Goal: Find specific page/section: Find specific page/section

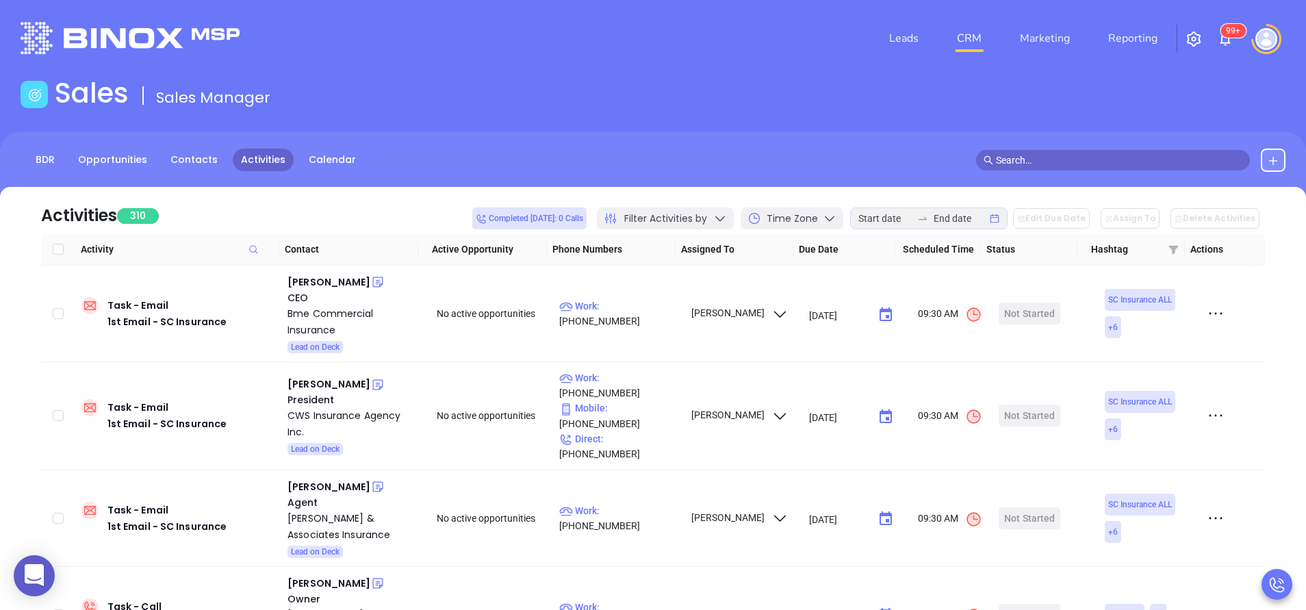
click at [434, 199] on div "Activities 310 Completed today: 0 Calls Filter Activities by Time Zone Edit Due…" at bounding box center [653, 210] width 1224 height 47
click at [44, 154] on link "BDR" at bounding box center [45, 160] width 36 height 23
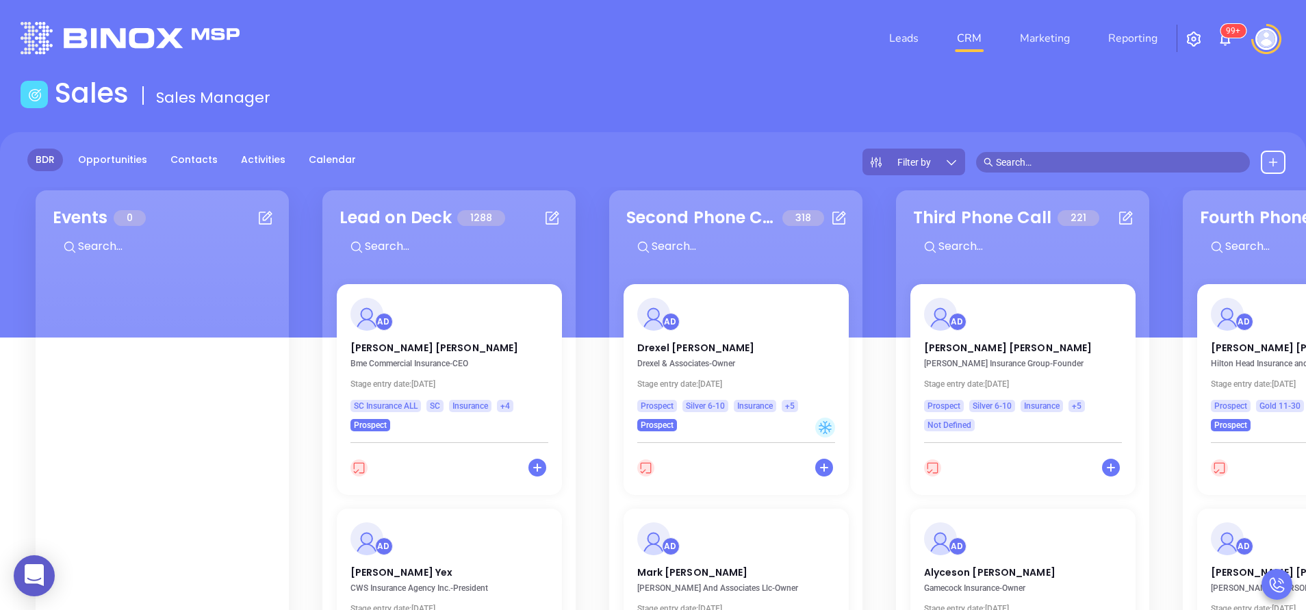
click at [958, 162] on icon at bounding box center [952, 162] width 14 height 14
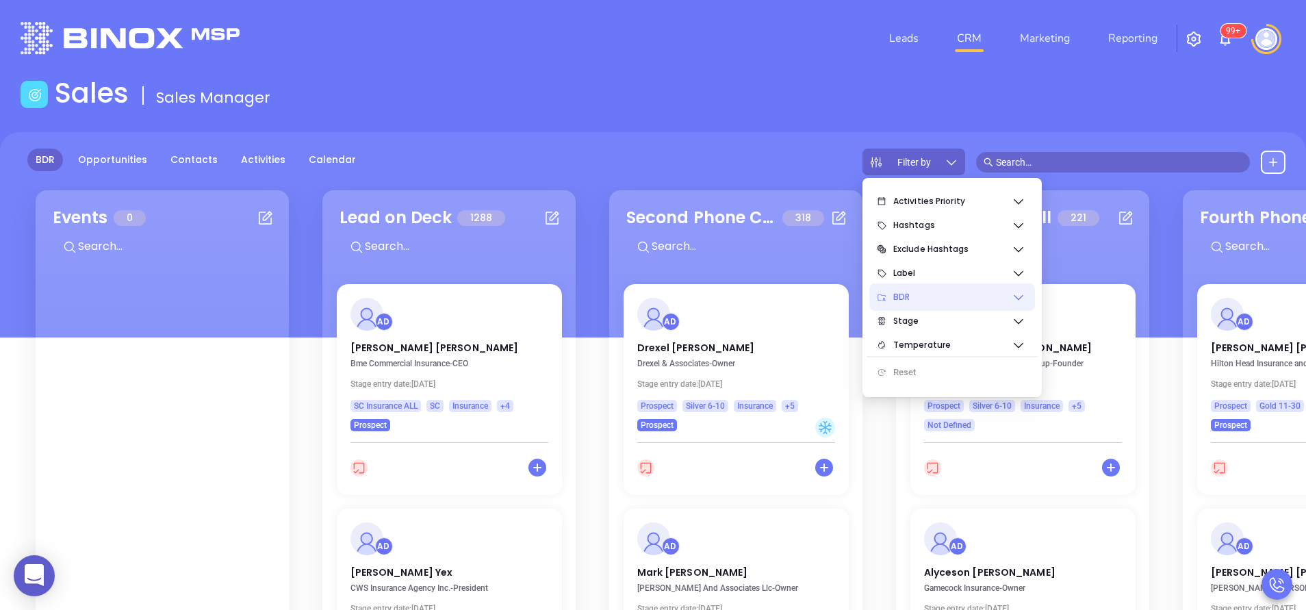
click at [1002, 304] on span "BDR" at bounding box center [953, 296] width 118 height 27
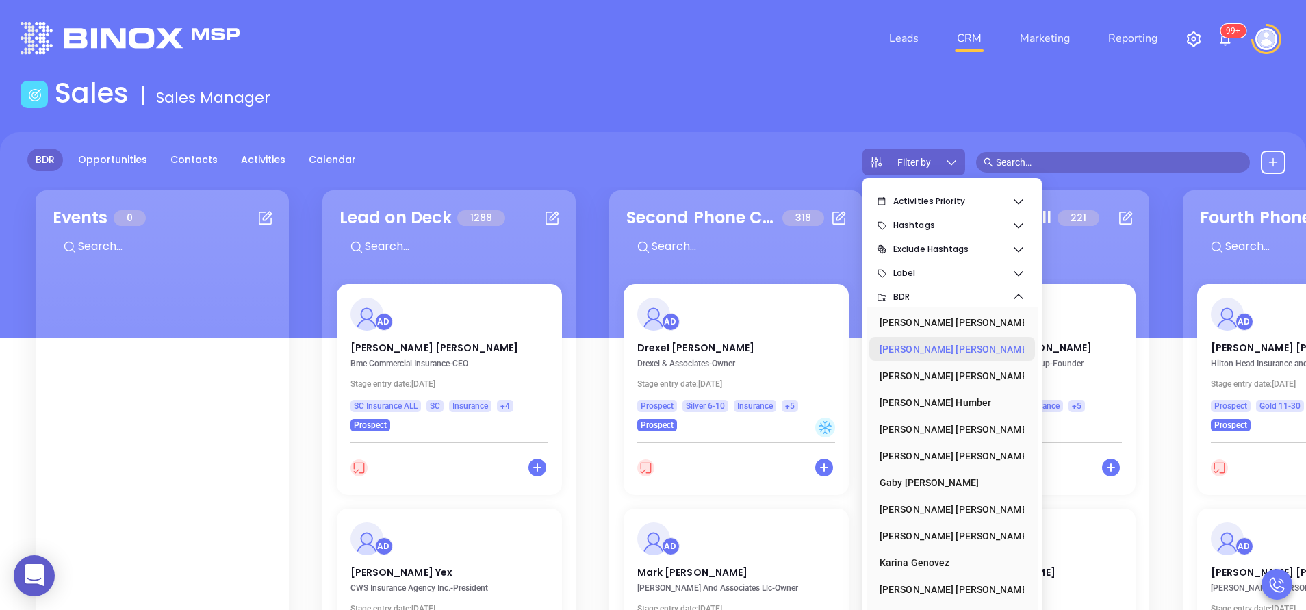
click at [970, 346] on div "Anabell Dominguez" at bounding box center [948, 349] width 137 height 27
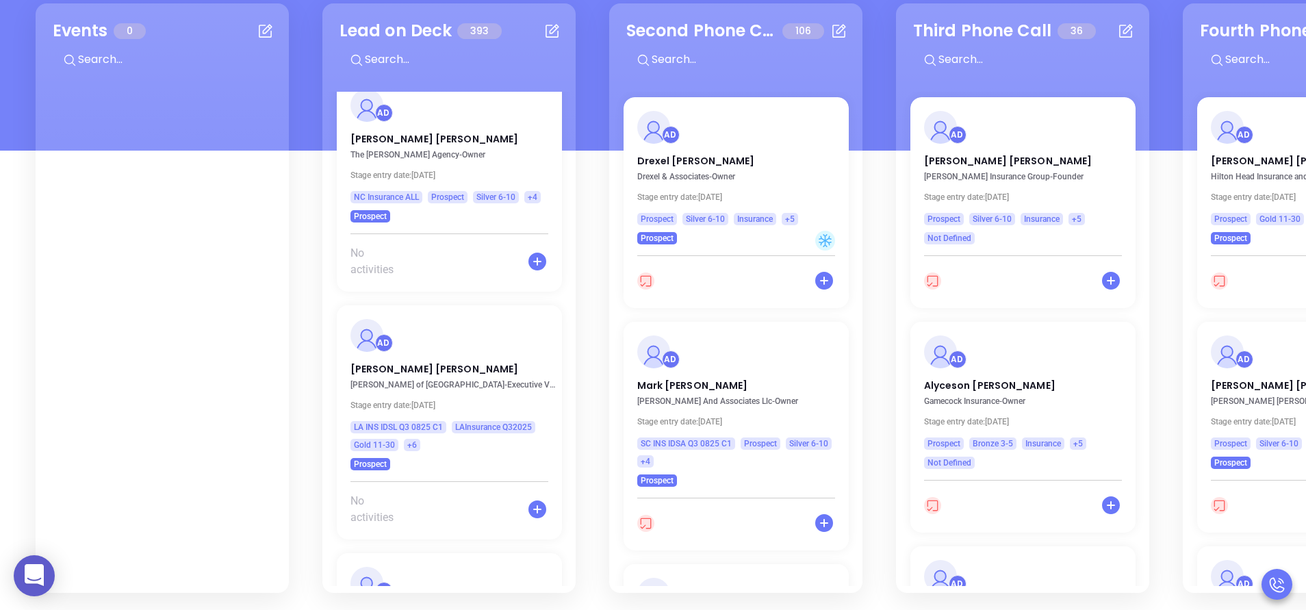
scroll to position [14859, 0]
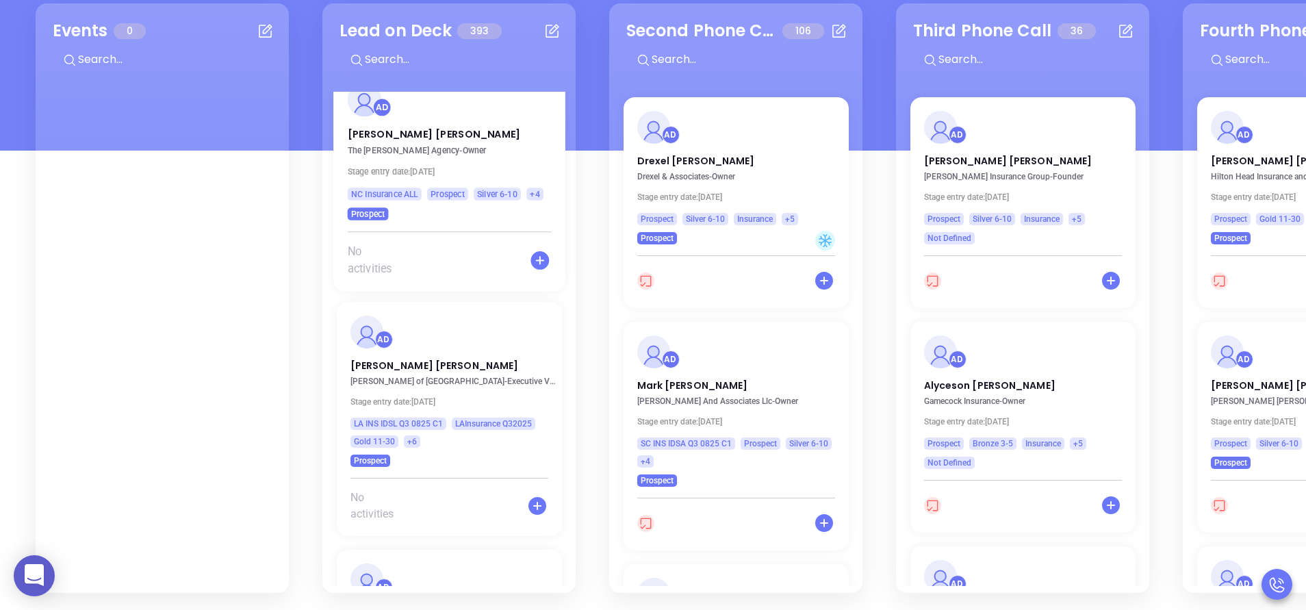
click at [455, 263] on div "No activities" at bounding box center [449, 268] width 232 height 48
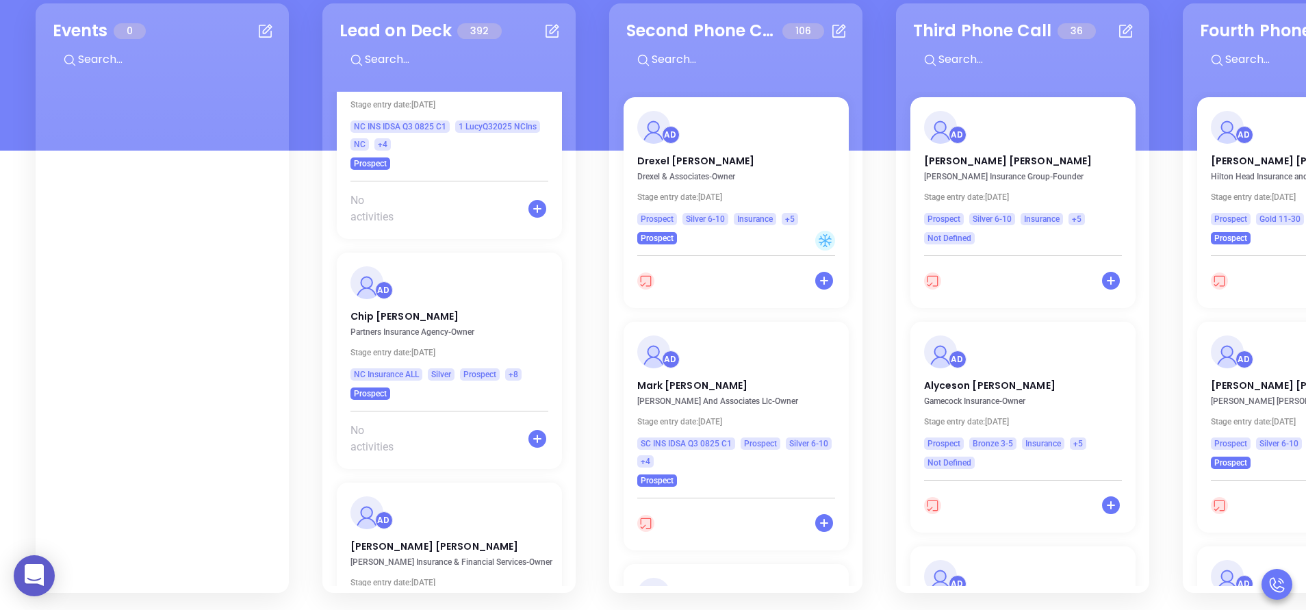
scroll to position [17599, 0]
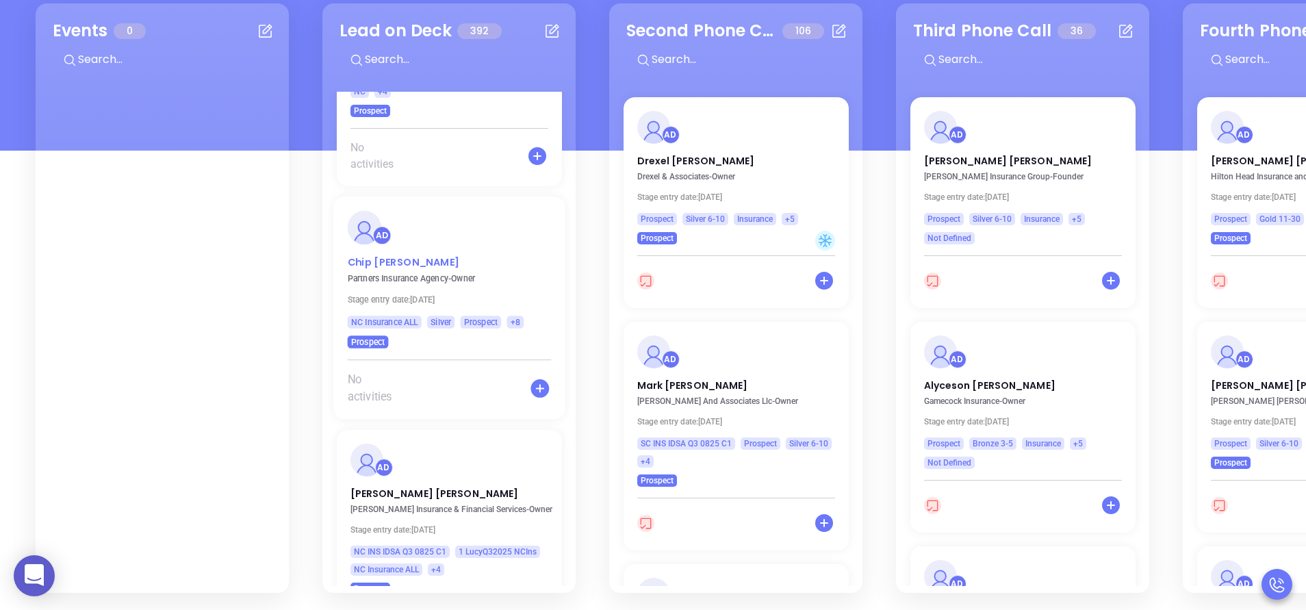
click at [388, 255] on p "Chip Dimmick" at bounding box center [449, 258] width 204 height 7
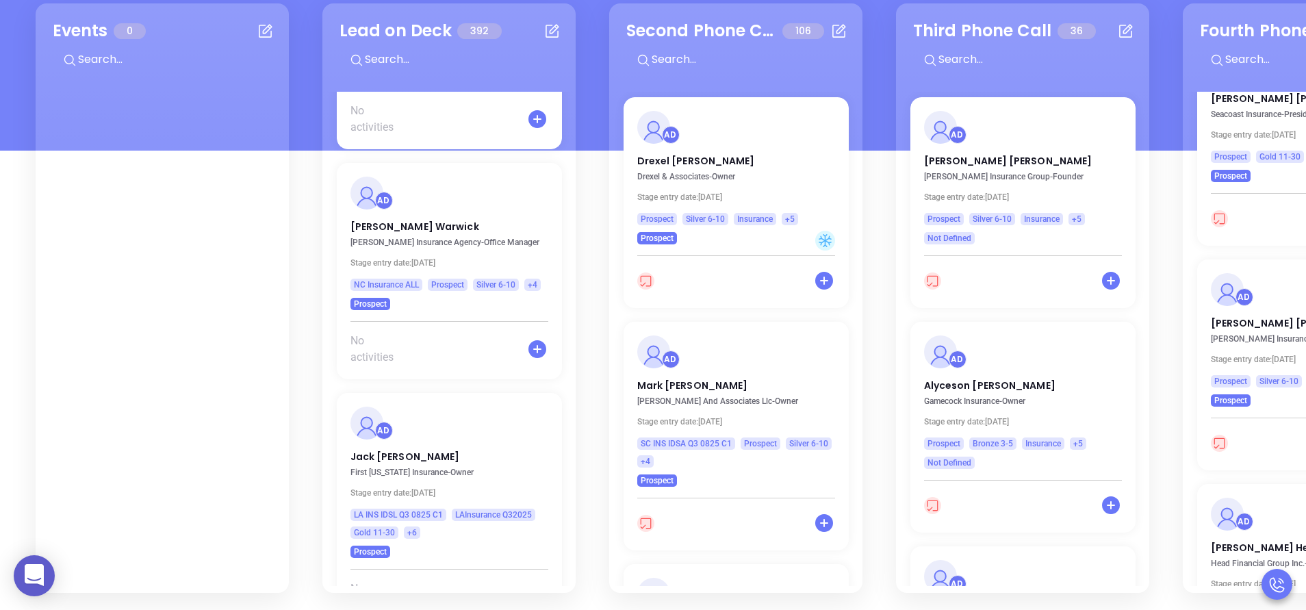
scroll to position [19084, 0]
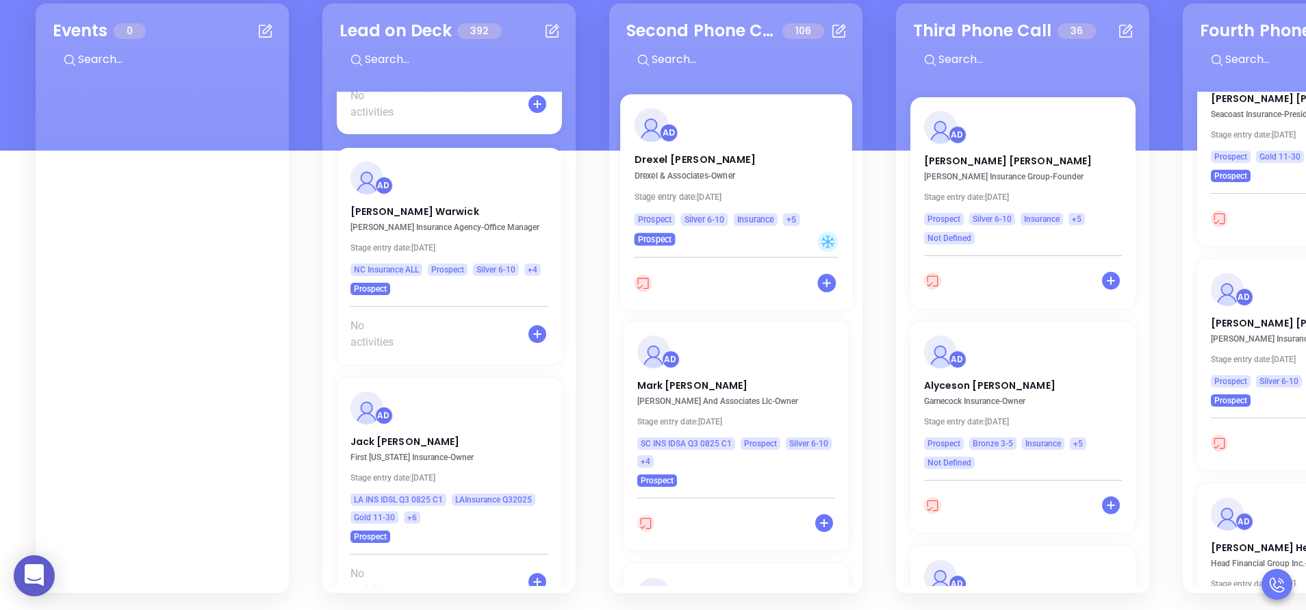
click at [796, 171] on p "Drexel & Associates - Owner" at bounding box center [740, 176] width 212 height 10
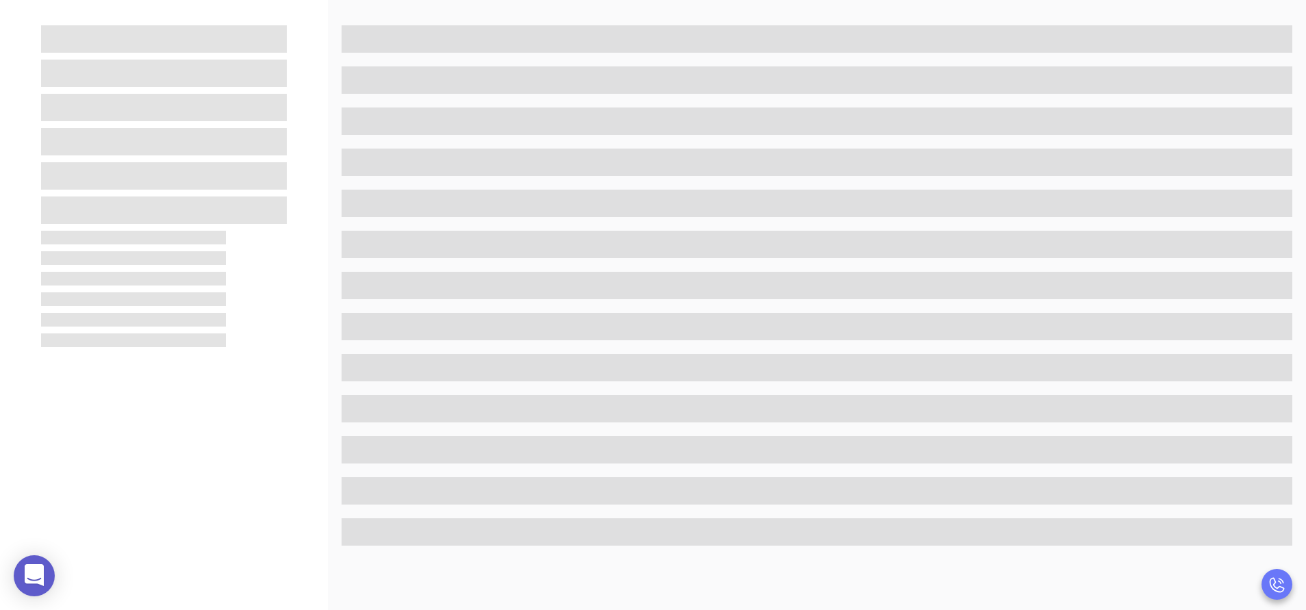
click at [796, 164] on span at bounding box center [817, 162] width 951 height 27
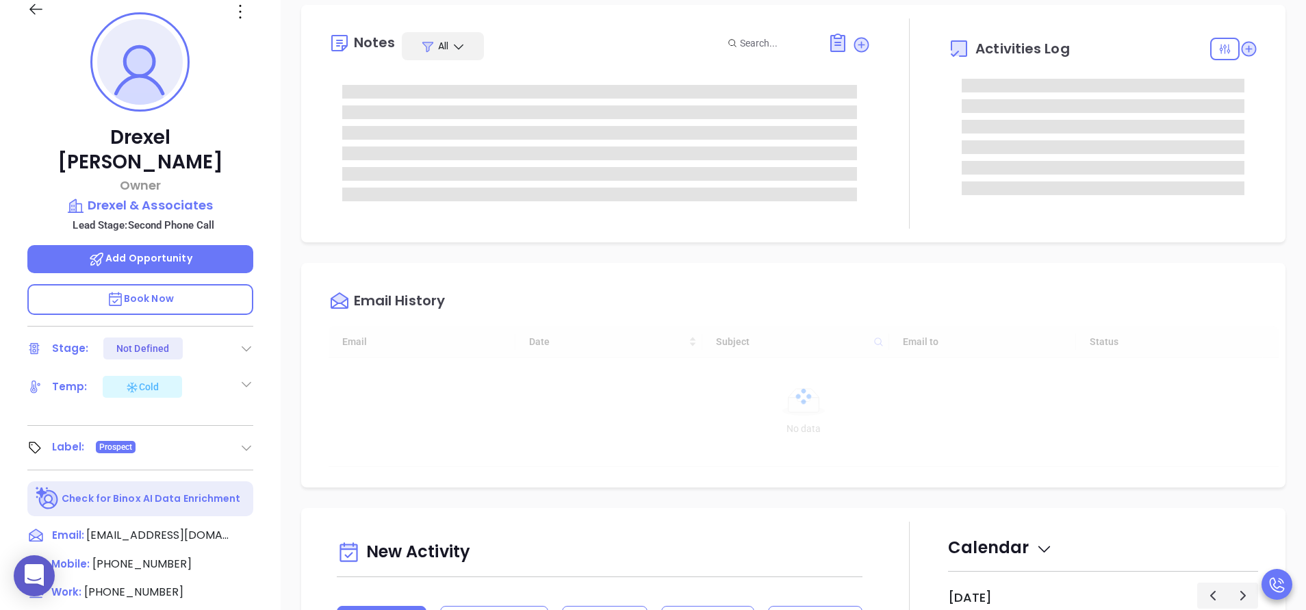
type input "09/05/2025"
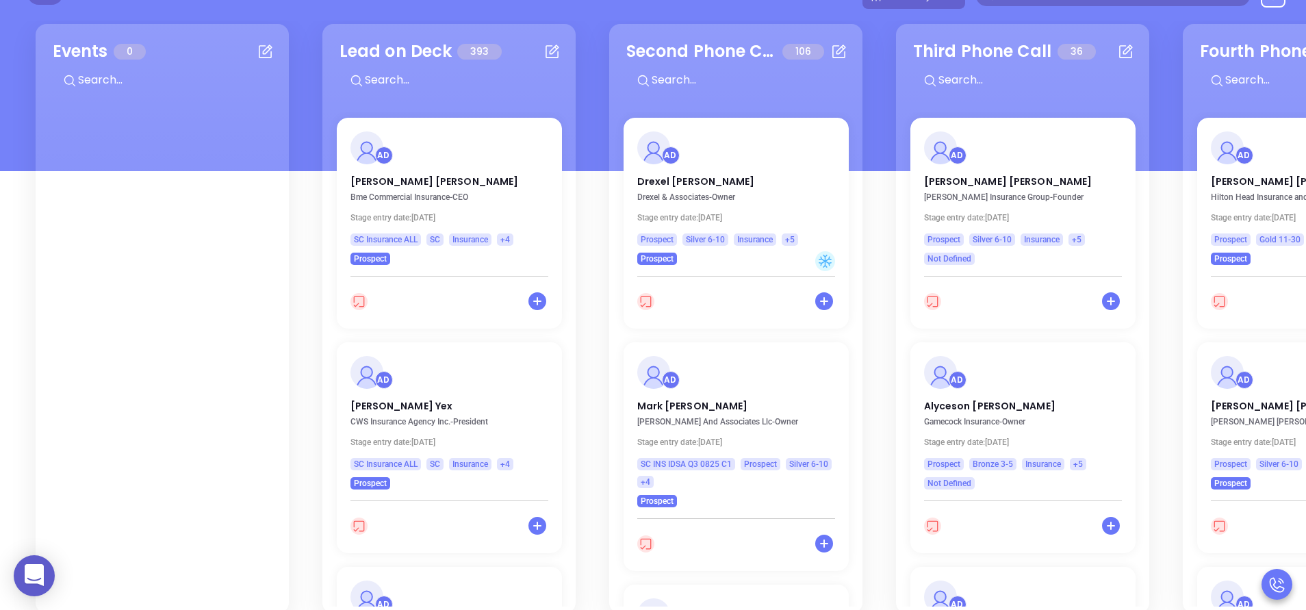
scroll to position [203, 0]
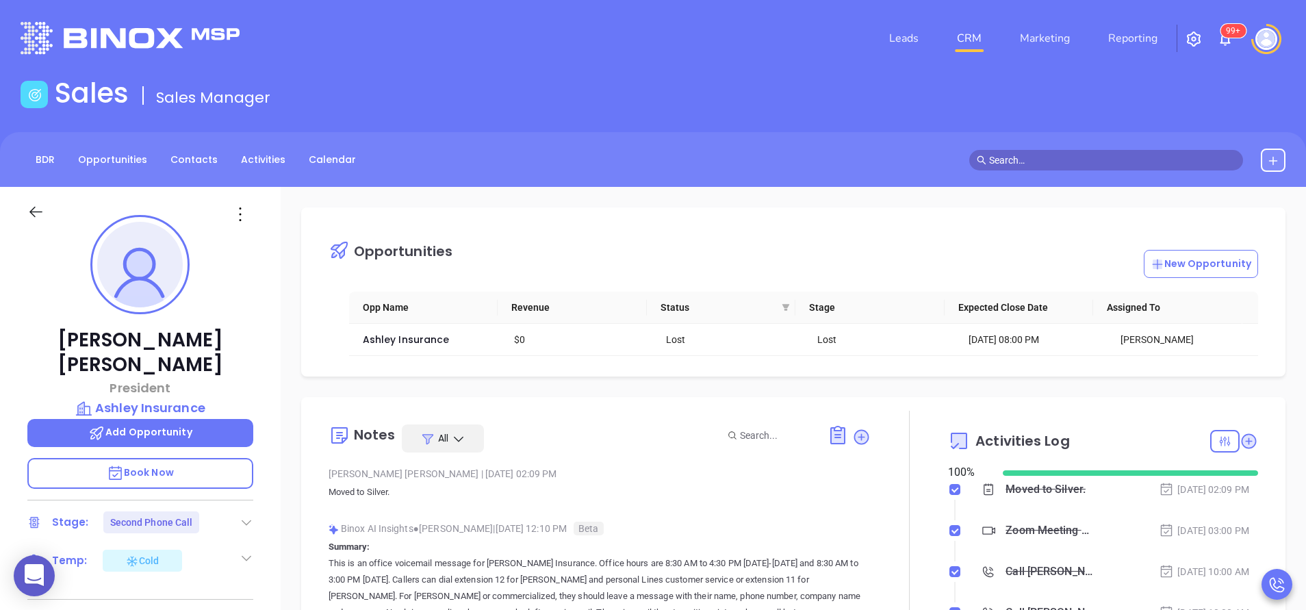
scroll to position [398, 0]
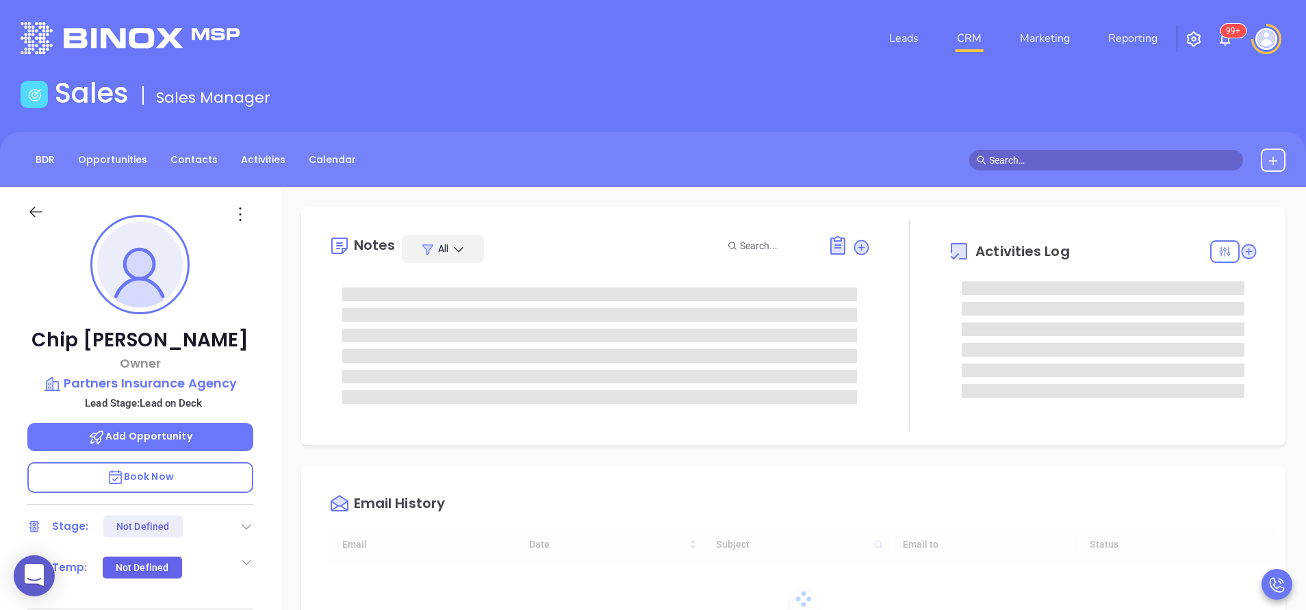
type input "[DATE]"
type input "[PERSON_NAME]"
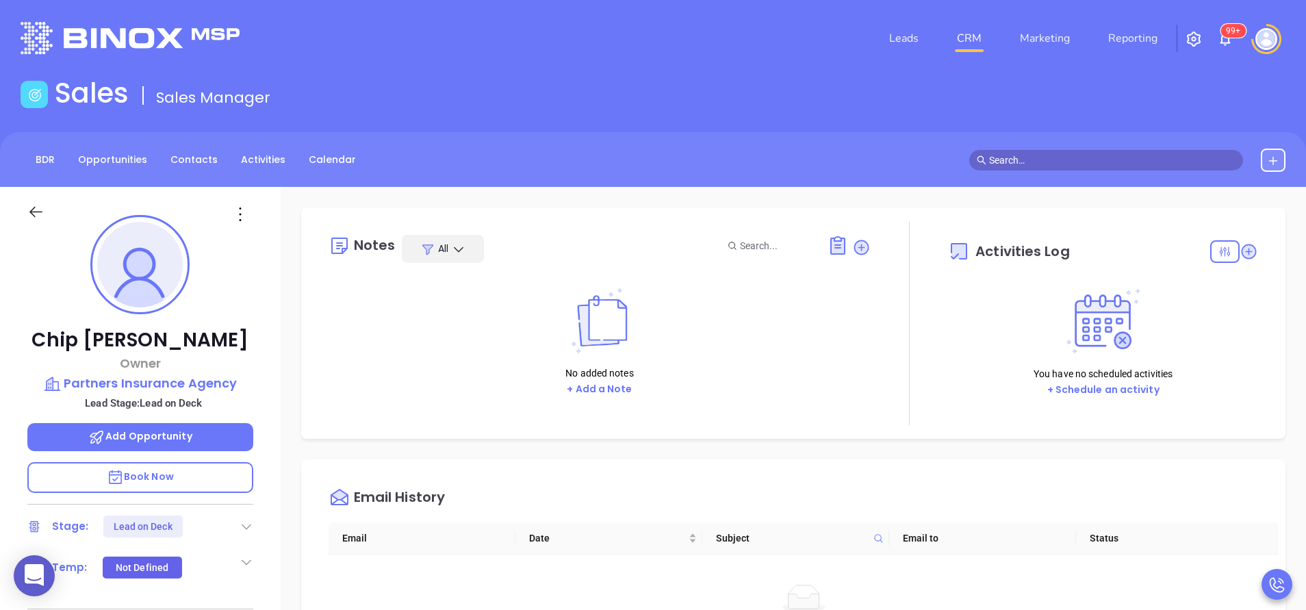
scroll to position [279, 0]
click at [275, 412] on div "Chip Dimmick Owner Partners Insurance Agency Lead Stage: Lead on Deck Add Oppor…" at bounding box center [140, 568] width 281 height 763
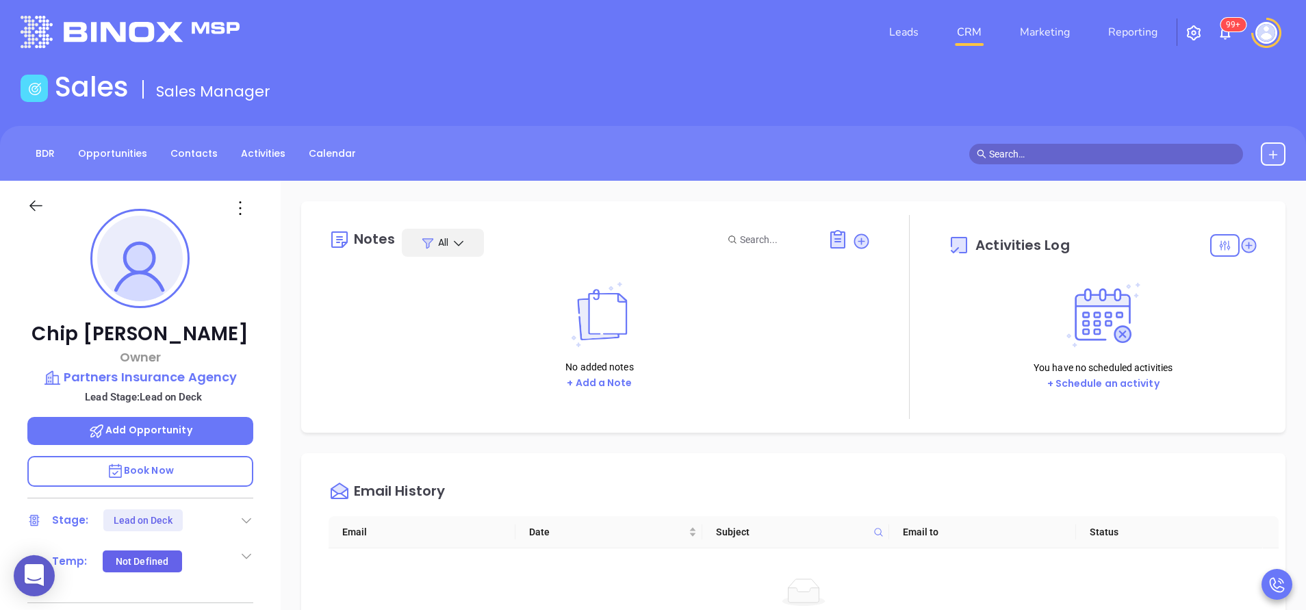
scroll to position [0, 0]
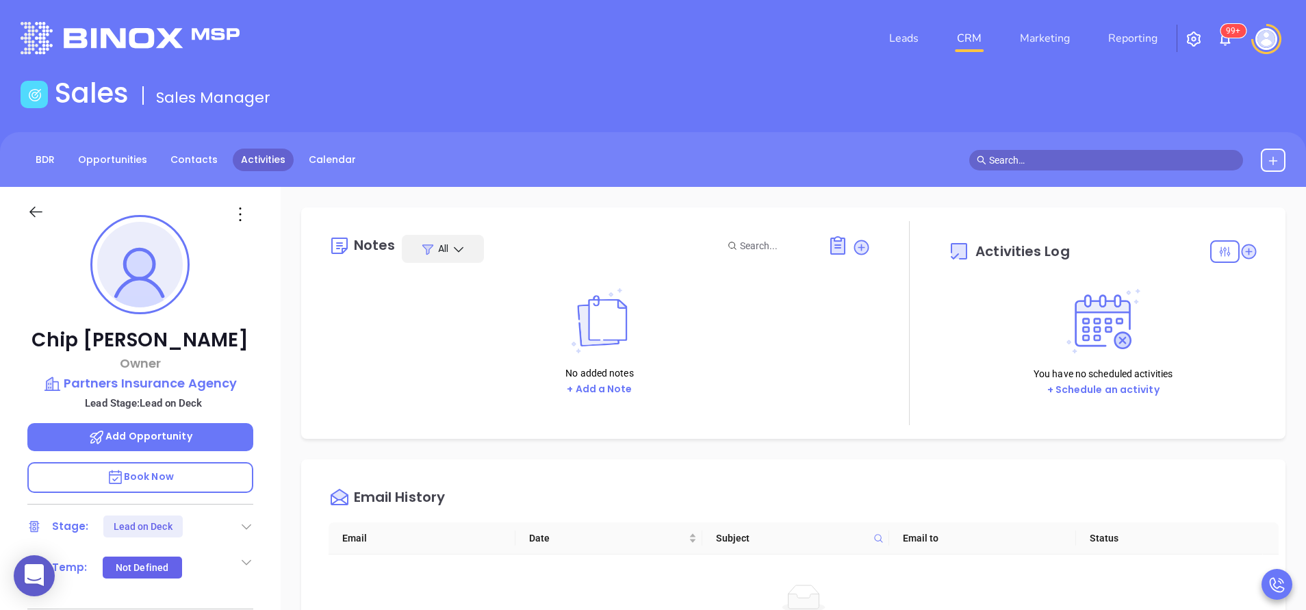
click at [264, 165] on link "Activities" at bounding box center [263, 160] width 61 height 23
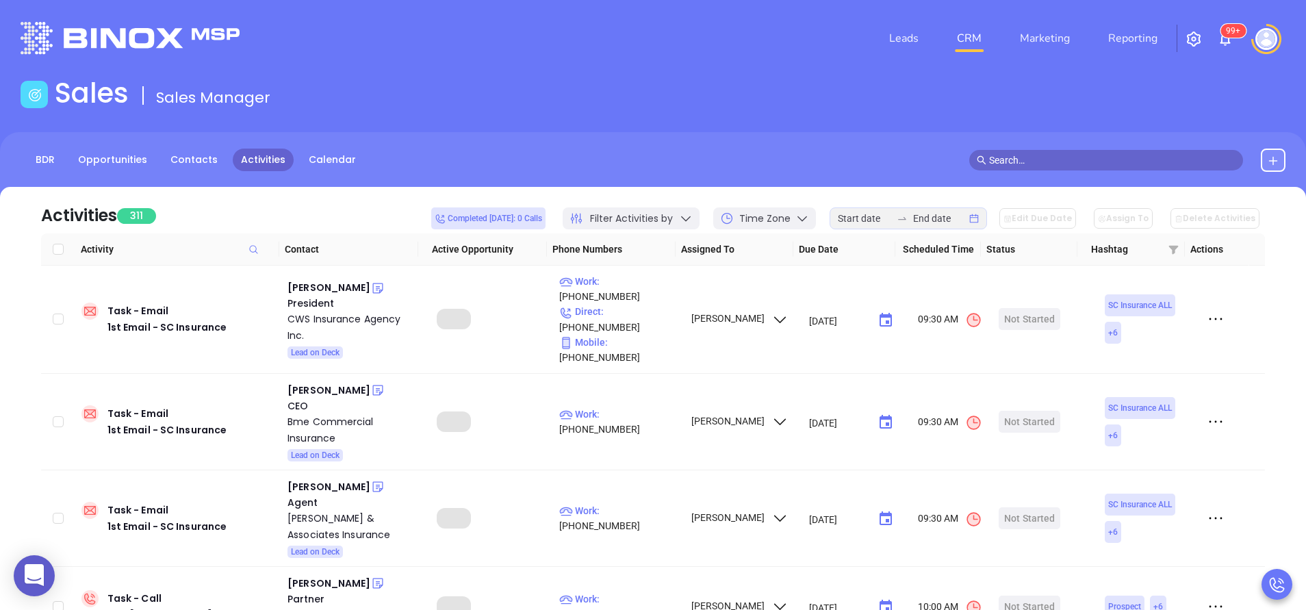
click at [809, 210] on div "Time Zone" at bounding box center [764, 218] width 103 height 22
click at [635, 94] on div "Sales Sales Manager" at bounding box center [653, 96] width 1282 height 38
click at [679, 209] on div "Filter Activities by" at bounding box center [631, 218] width 137 height 22
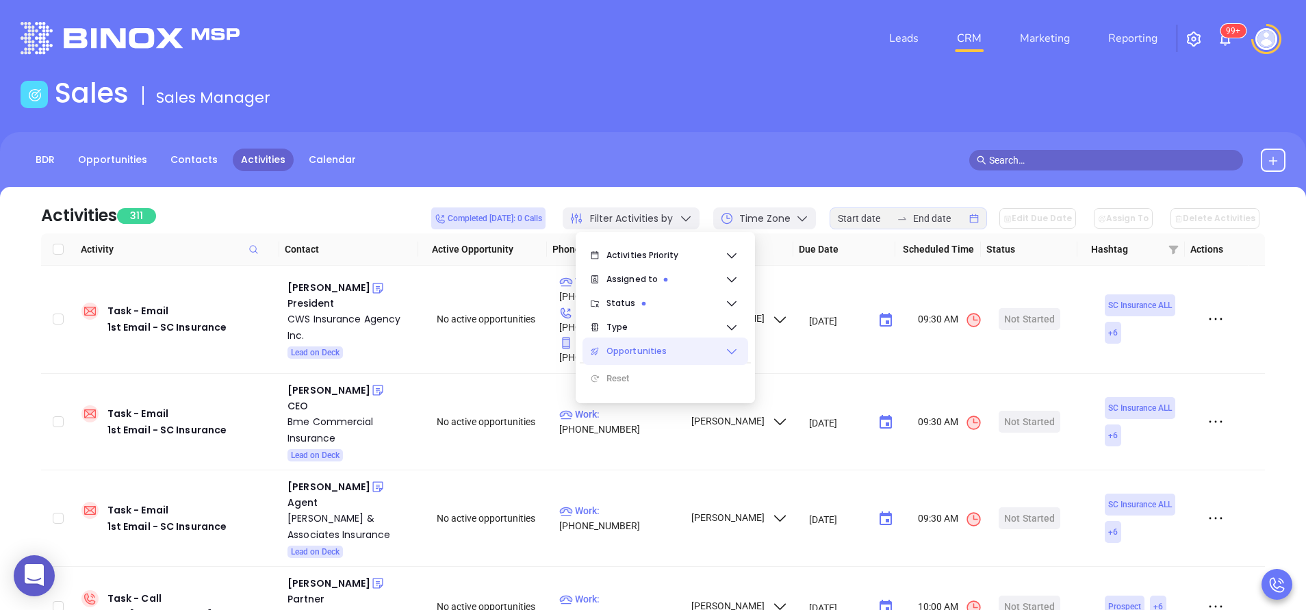
click at [726, 355] on icon at bounding box center [732, 351] width 14 height 14
click at [724, 327] on span "Type" at bounding box center [666, 327] width 118 height 27
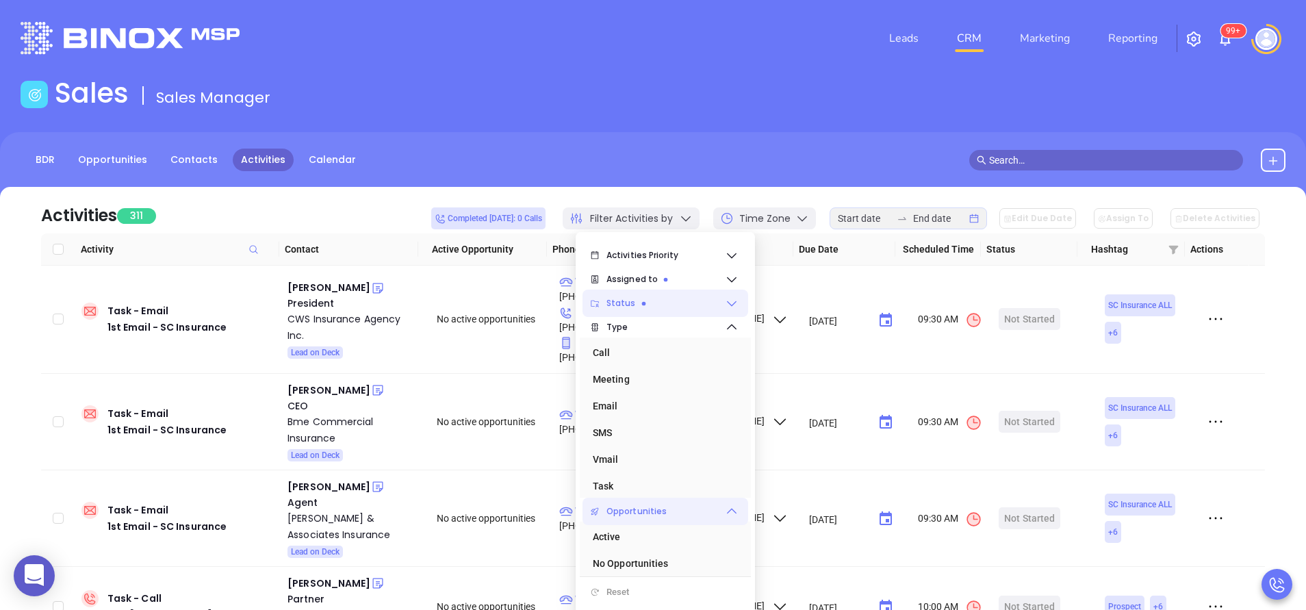
click at [733, 309] on icon at bounding box center [732, 303] width 14 height 14
click at [743, 272] on div "Assigned to" at bounding box center [666, 279] width 166 height 27
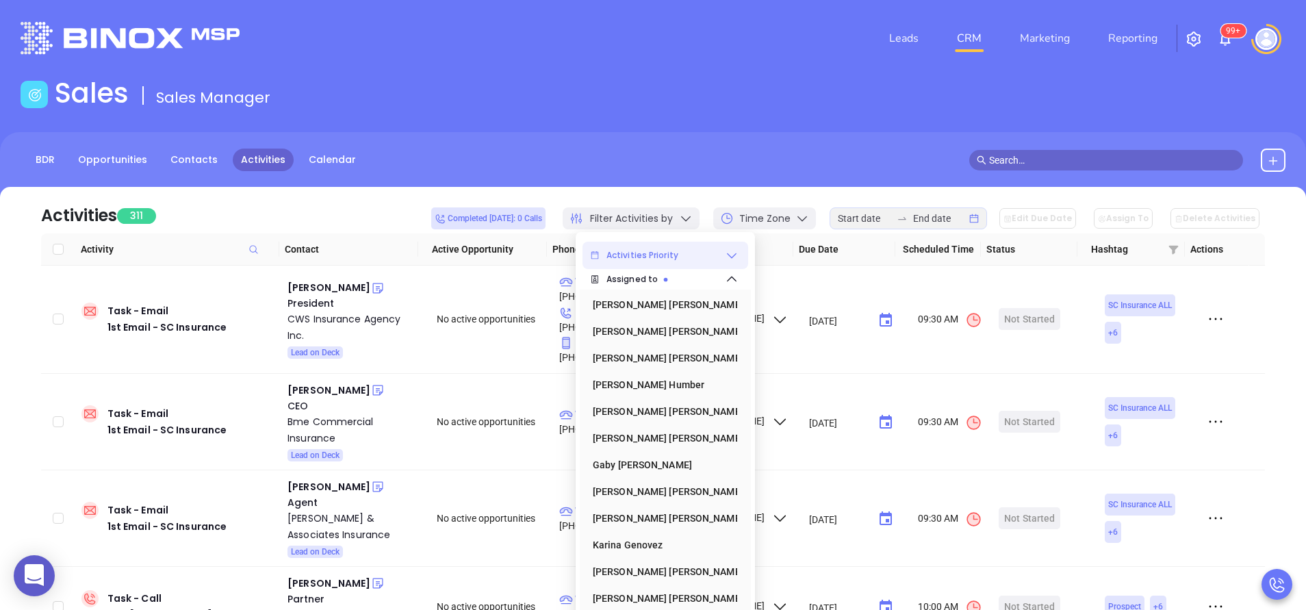
click at [731, 260] on icon at bounding box center [732, 256] width 14 height 14
click at [731, 286] on div "Assigned to" at bounding box center [666, 279] width 166 height 27
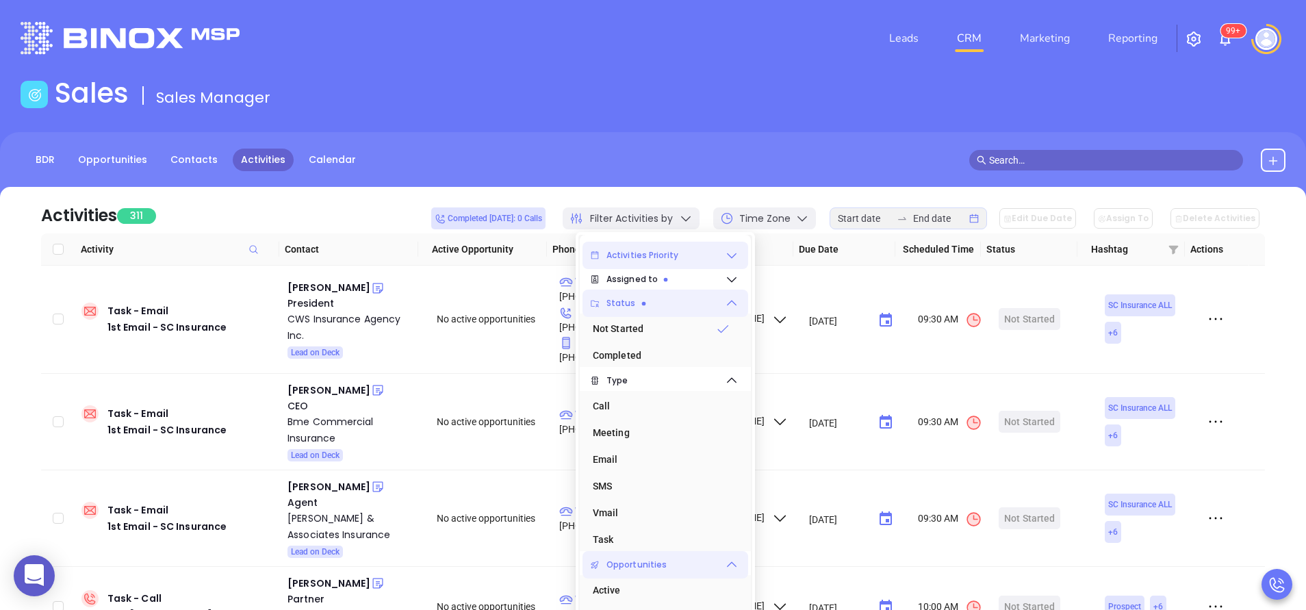
click at [736, 309] on icon at bounding box center [732, 303] width 14 height 14
click at [735, 323] on icon at bounding box center [732, 327] width 14 height 14
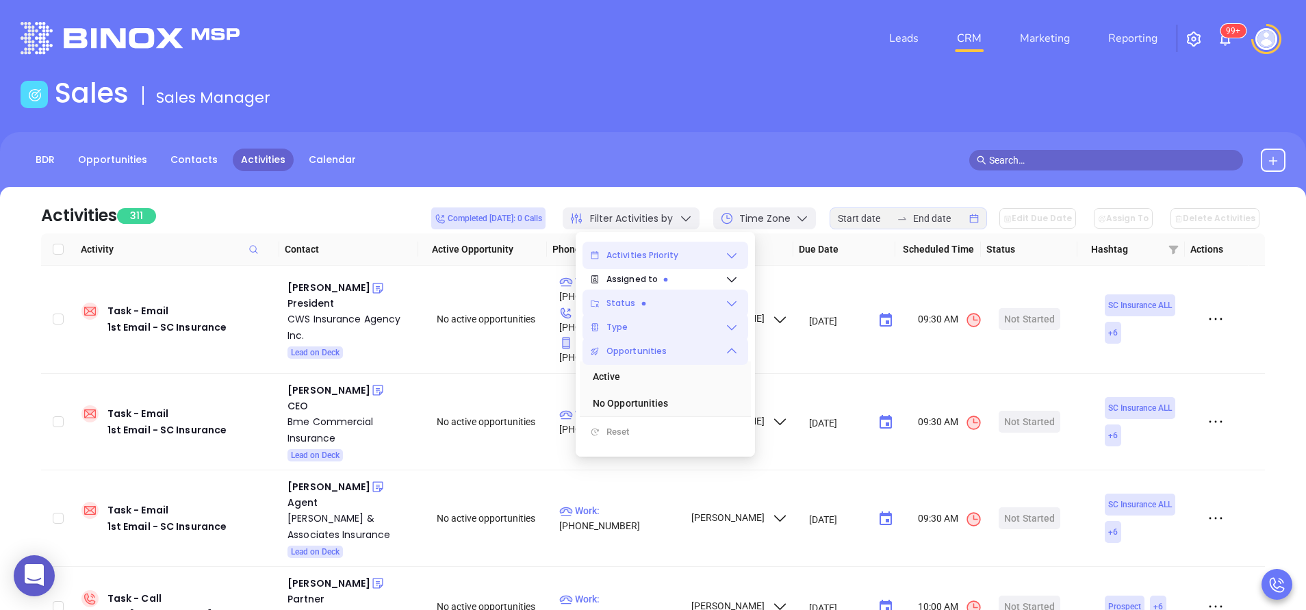
click at [733, 360] on div "Opportunities" at bounding box center [666, 351] width 166 height 27
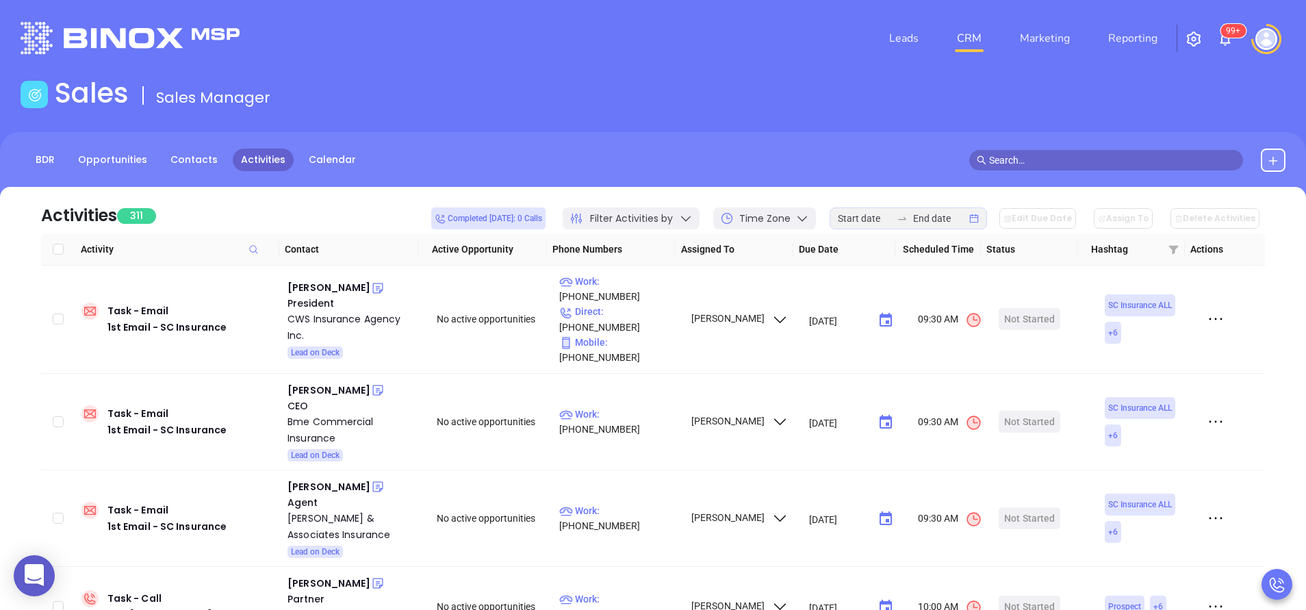
click at [581, 186] on div "BDR Opportunities Contacts Activities Calendar" at bounding box center [653, 166] width 1306 height 68
click at [36, 153] on link "BDR" at bounding box center [45, 160] width 36 height 23
